Goal: Transaction & Acquisition: Purchase product/service

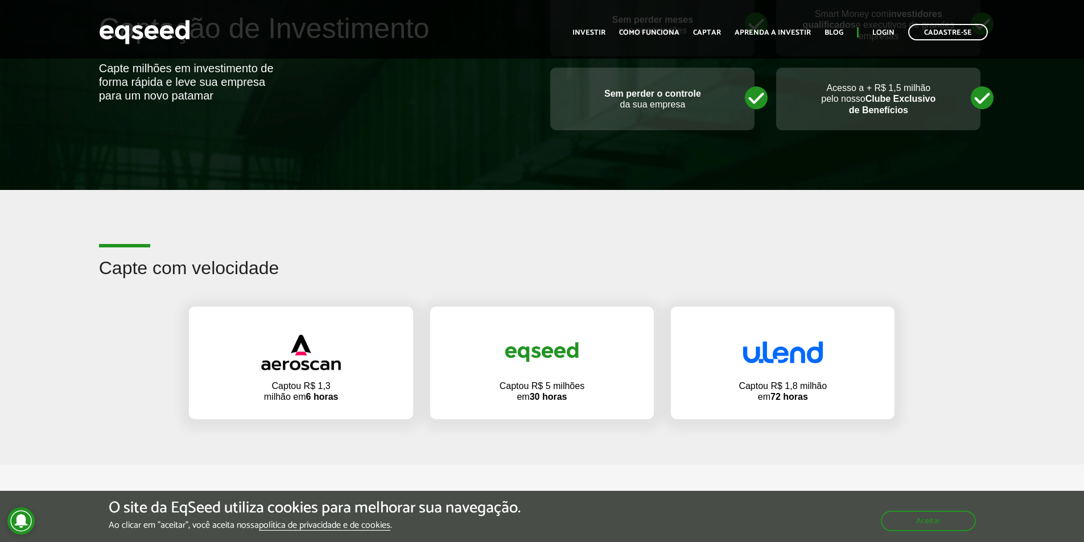
scroll to position [512, 0]
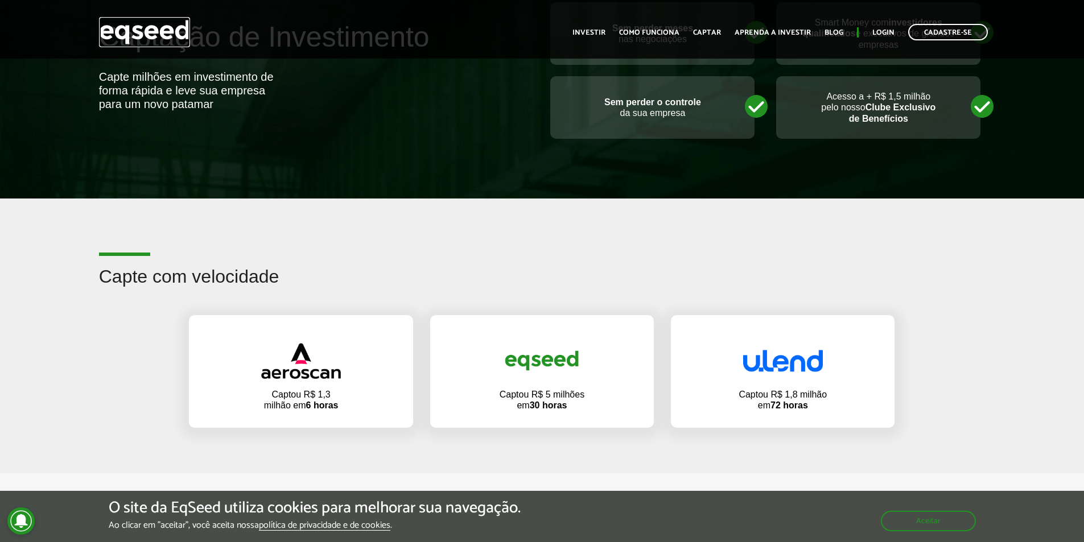
click at [110, 32] on img at bounding box center [144, 32] width 91 height 30
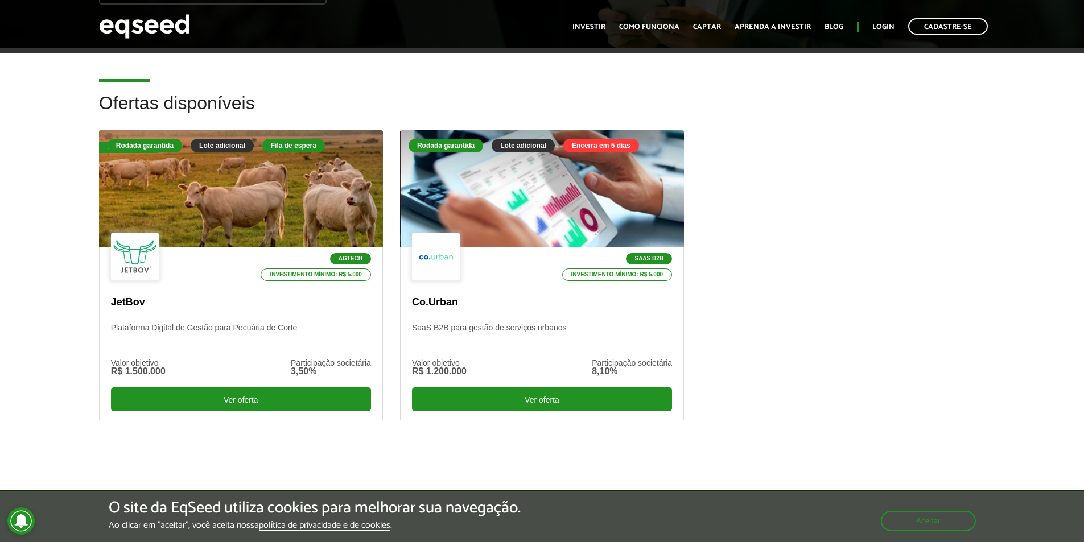
scroll to position [285, 0]
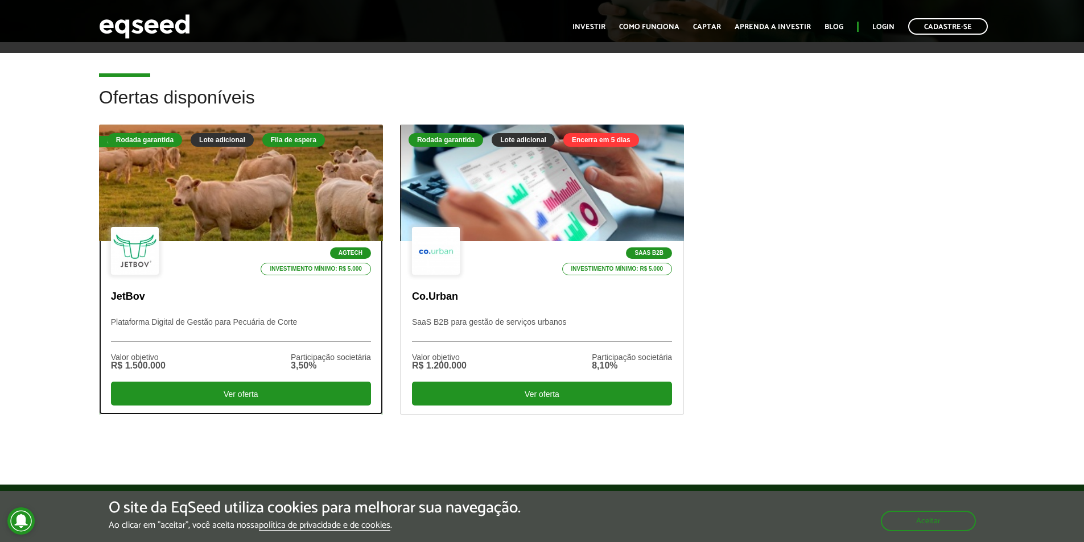
click at [288, 139] on div "Fila de espera" at bounding box center [293, 140] width 63 height 14
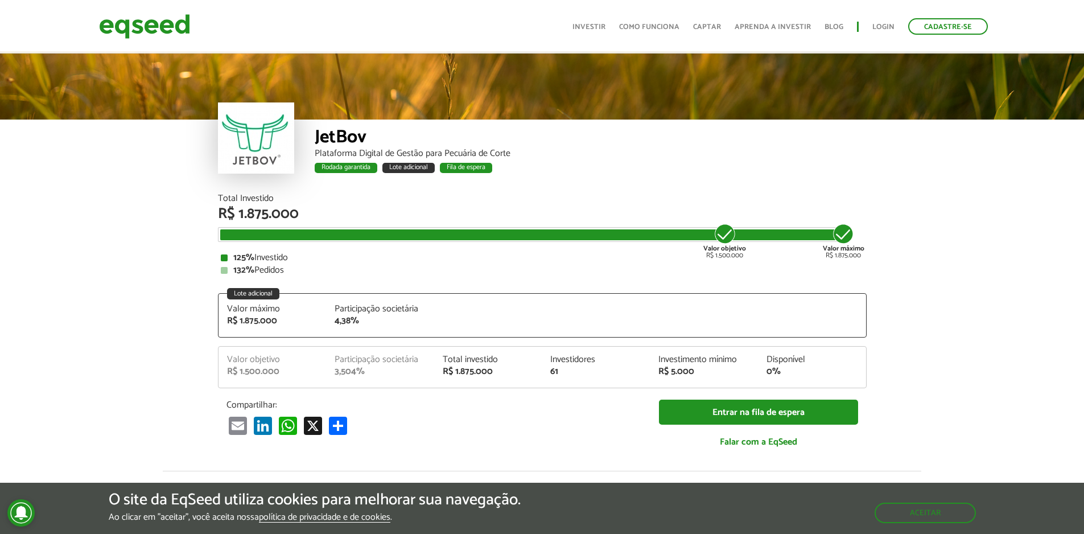
scroll to position [1464, 0]
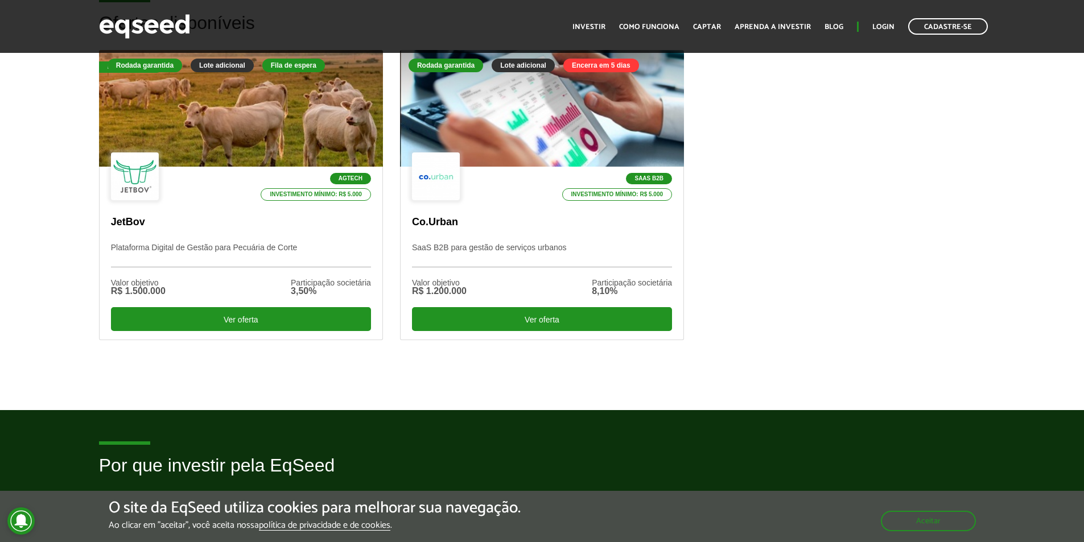
scroll to position [341, 0]
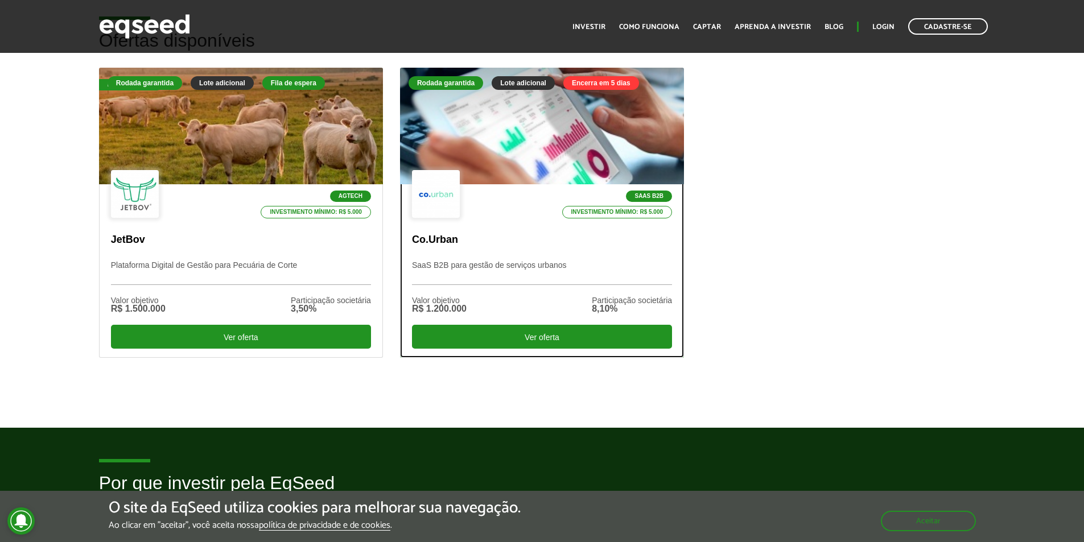
click at [540, 164] on div at bounding box center [542, 126] width 341 height 140
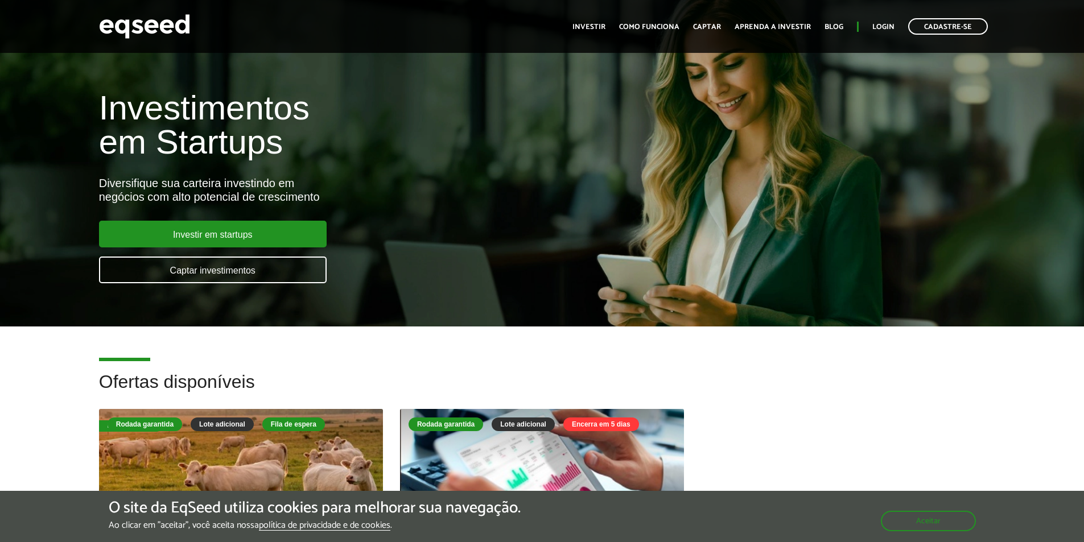
scroll to position [341, 0]
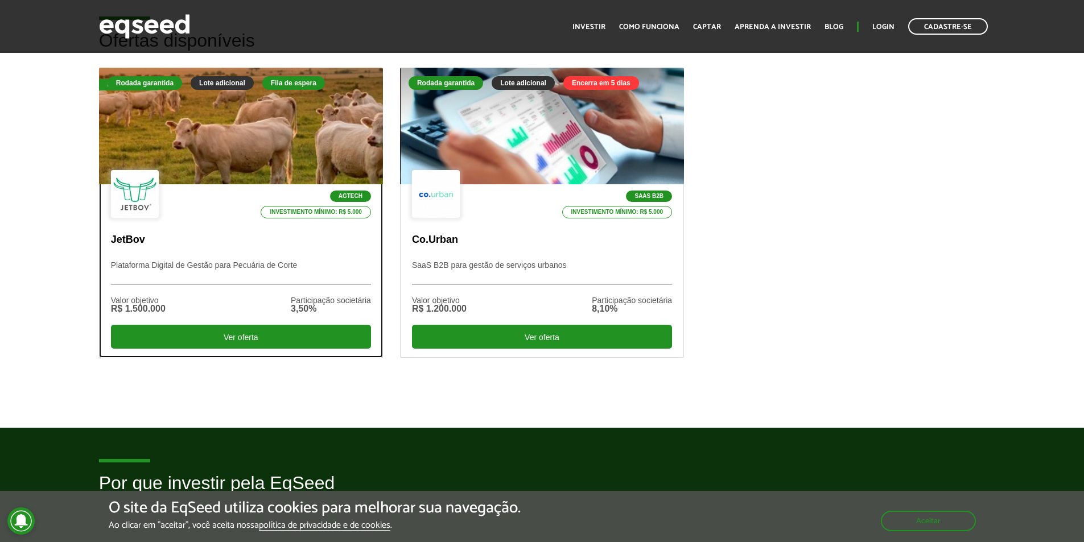
click at [262, 257] on div "Agtech Investimento mínimo: R$ 5.000 JetBov Plataforma Digital de Gestão para P…" at bounding box center [241, 270] width 283 height 173
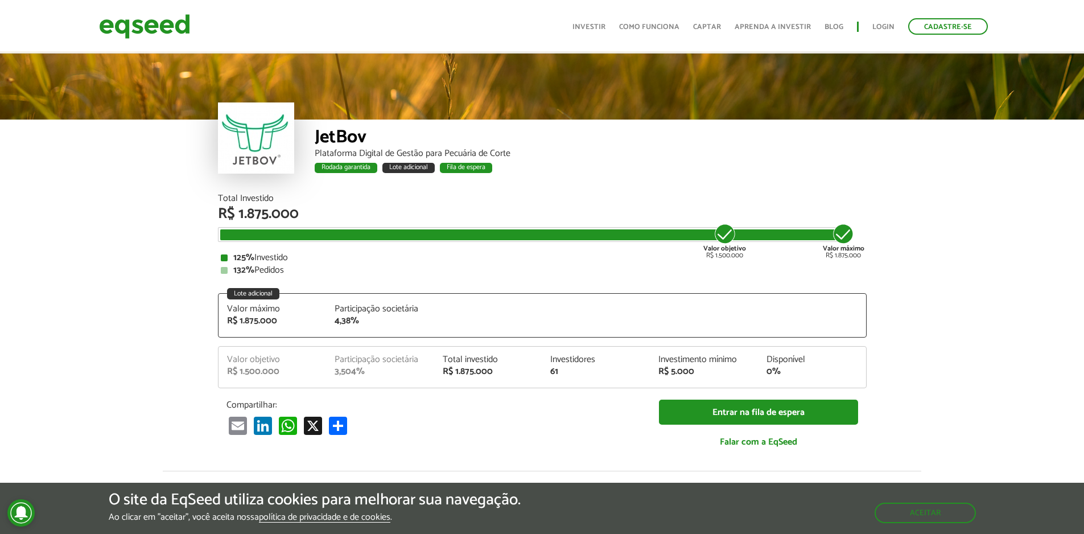
scroll to position [1467, 0]
